Goal: Task Accomplishment & Management: Complete application form

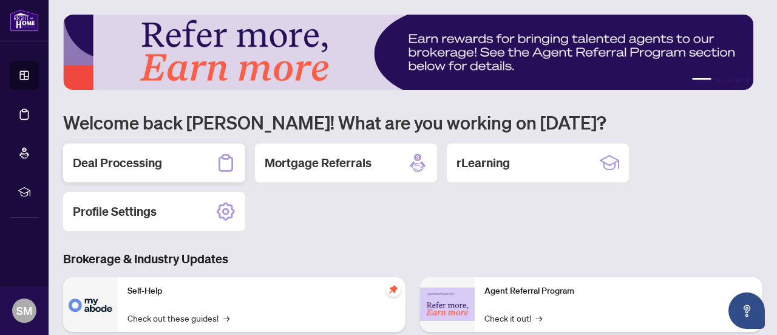
click at [121, 160] on h2 "Deal Processing" at bounding box center [117, 162] width 89 height 17
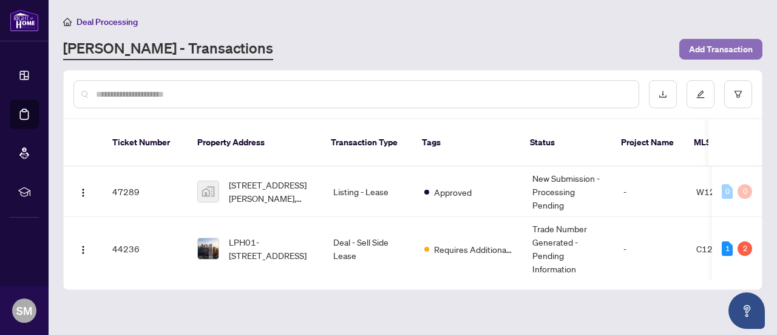
click at [715, 46] on span "Add Transaction" at bounding box center [721, 48] width 64 height 19
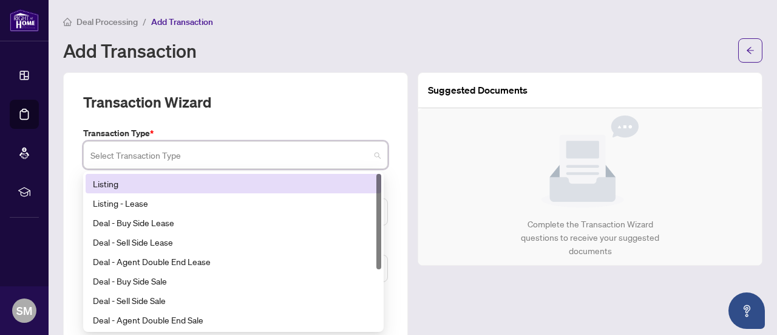
click at [206, 158] on input "search" at bounding box center [229, 156] width 279 height 27
click at [110, 182] on div "Listing" at bounding box center [233, 183] width 281 height 13
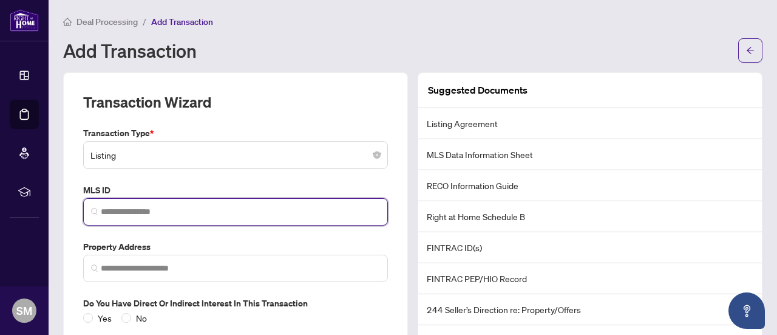
click at [177, 212] on input "search" at bounding box center [240, 211] width 279 height 13
paste input "*********"
type input "*********"
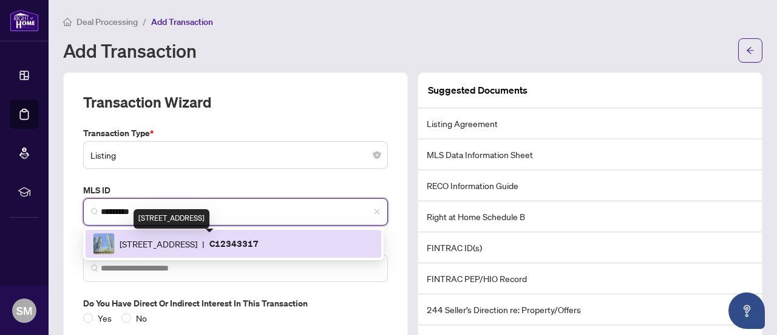
click at [197, 242] on span "[STREET_ADDRESS]" at bounding box center [159, 243] width 78 height 13
type input "**********"
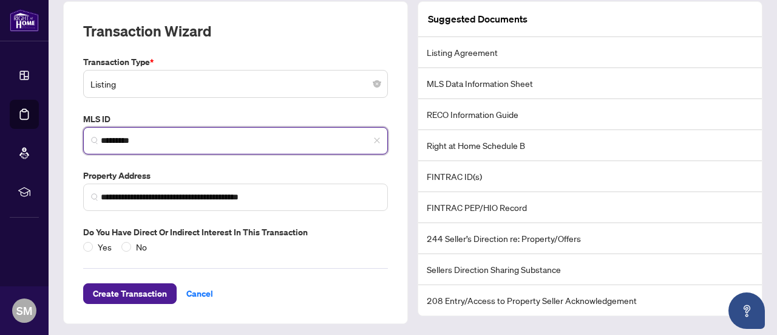
scroll to position [72, 0]
type input "*********"
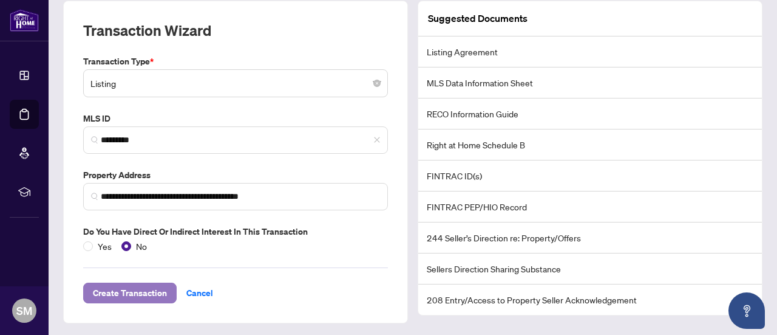
click at [117, 287] on span "Create Transaction" at bounding box center [130, 292] width 74 height 19
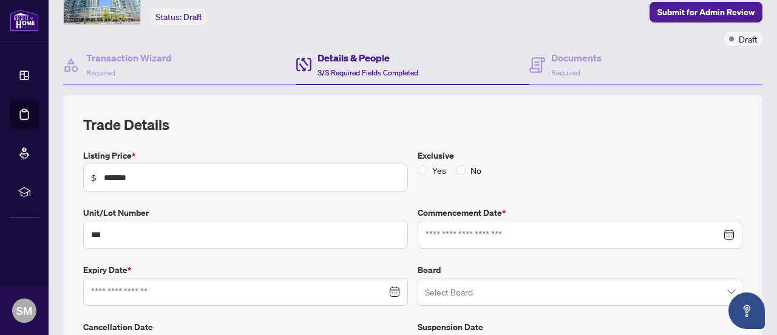
type input "**********"
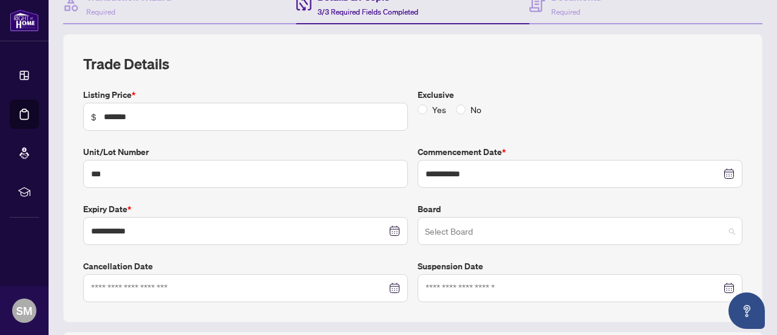
click at [453, 225] on input "search" at bounding box center [574, 232] width 299 height 27
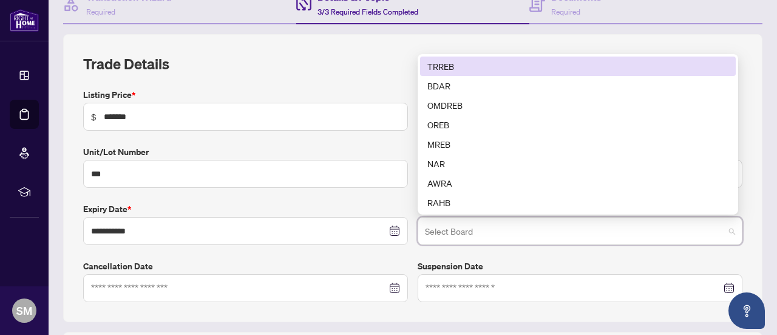
click at [465, 61] on div "TRREB" at bounding box center [577, 66] width 301 height 13
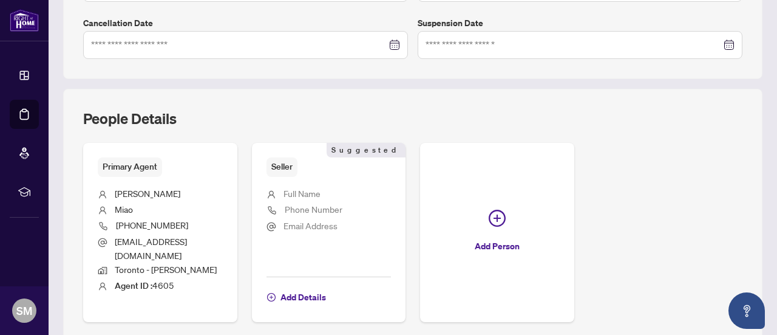
scroll to position [453, 0]
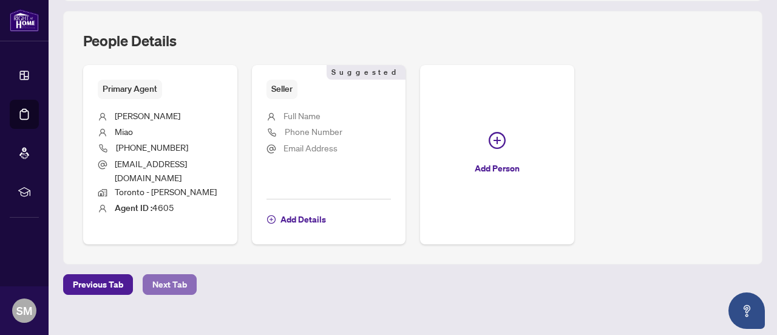
click at [175, 274] on span "Next Tab" at bounding box center [169, 283] width 35 height 19
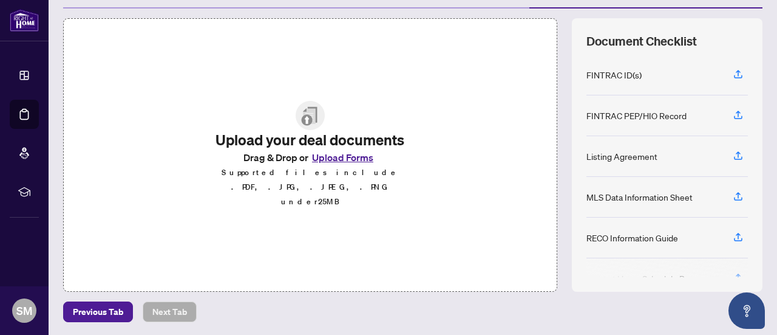
scroll to position [129, 0]
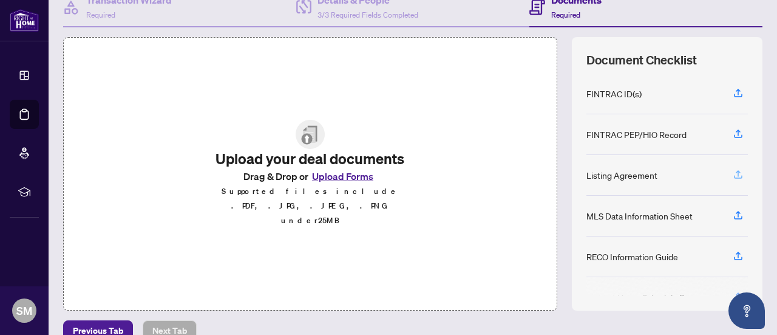
click at [733, 169] on icon "button" at bounding box center [738, 174] width 11 height 11
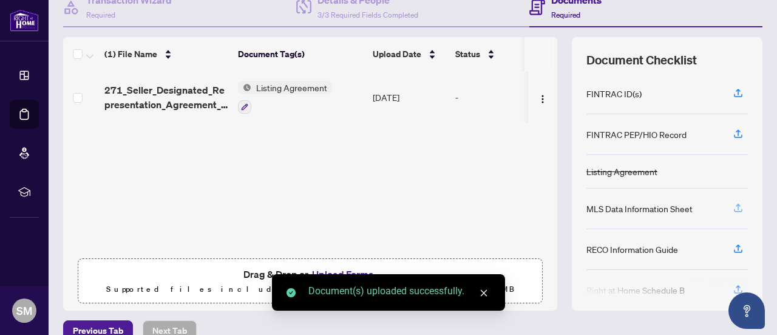
click at [733, 199] on span "button" at bounding box center [738, 208] width 11 height 19
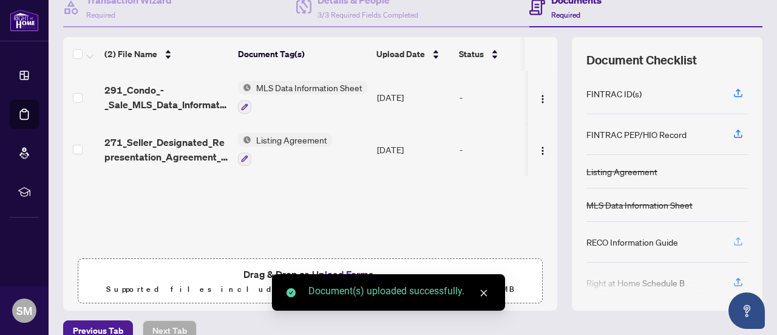
click at [733, 236] on icon "button" at bounding box center [738, 241] width 11 height 11
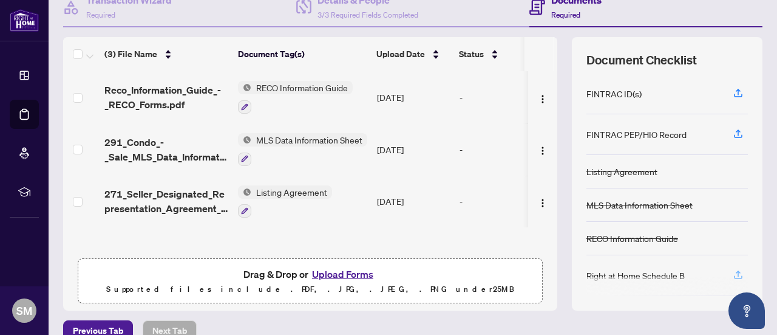
click at [733, 270] on icon "button" at bounding box center [738, 274] width 11 height 11
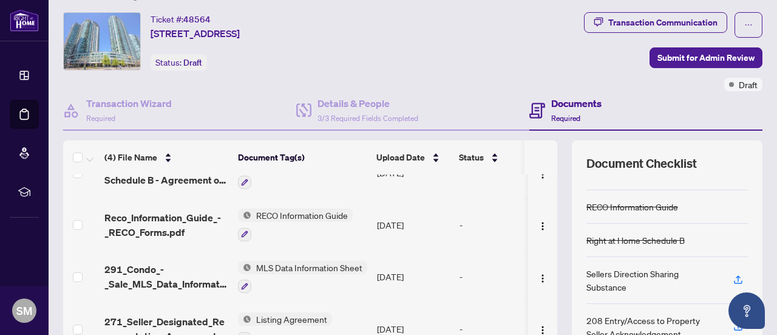
scroll to position [0, 0]
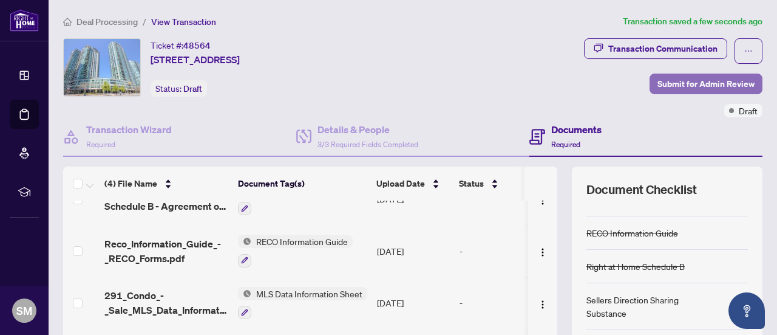
click at [681, 76] on span "Submit for Admin Review" at bounding box center [706, 83] width 97 height 19
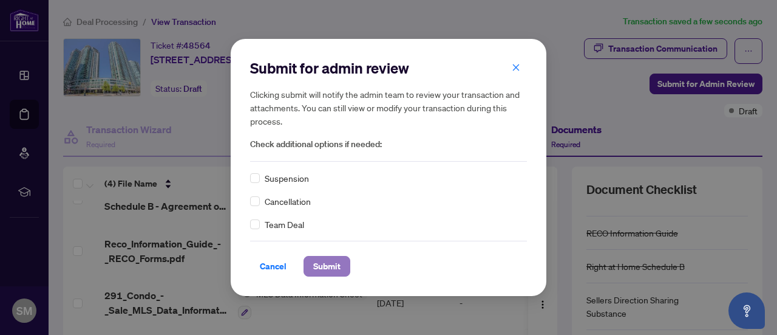
click at [327, 268] on span "Submit" at bounding box center [326, 265] width 27 height 19
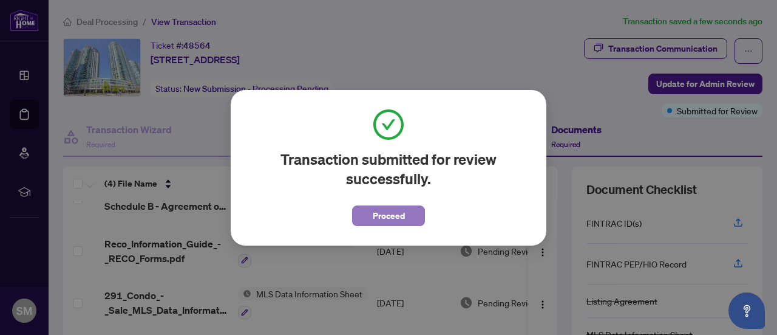
click at [396, 214] on span "Proceed" at bounding box center [389, 215] width 32 height 19
